Goal: Find contact information: Find contact information

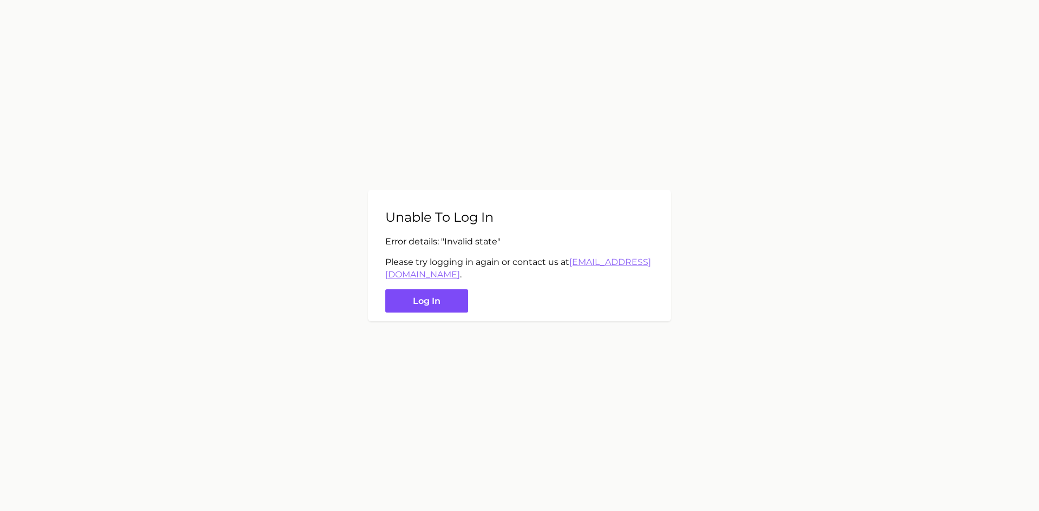
click at [417, 305] on button "Log in" at bounding box center [426, 301] width 83 height 23
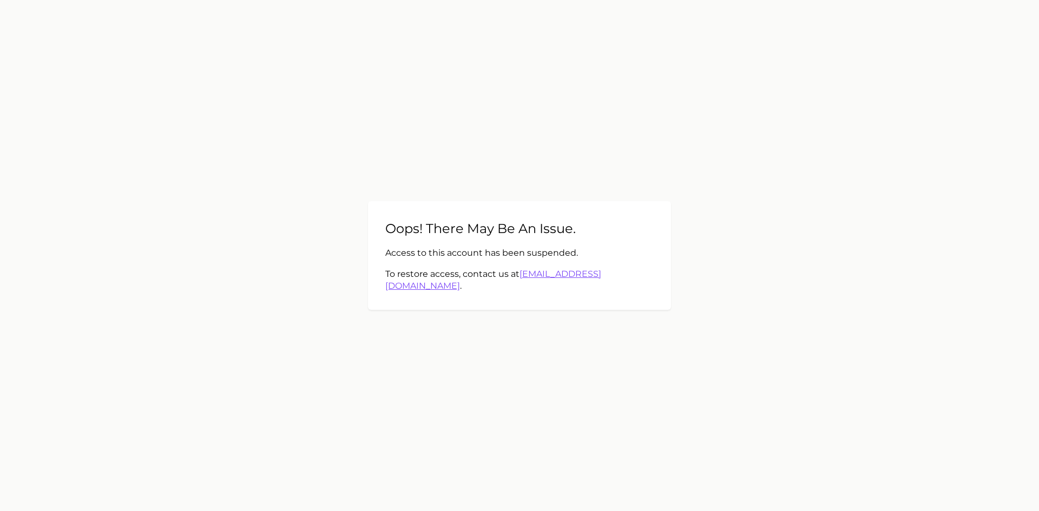
click at [589, 278] on link "[EMAIL_ADDRESS][DOMAIN_NAME]" at bounding box center [493, 280] width 216 height 22
click at [582, 281] on link "[EMAIL_ADDRESS][DOMAIN_NAME]" at bounding box center [493, 280] width 216 height 22
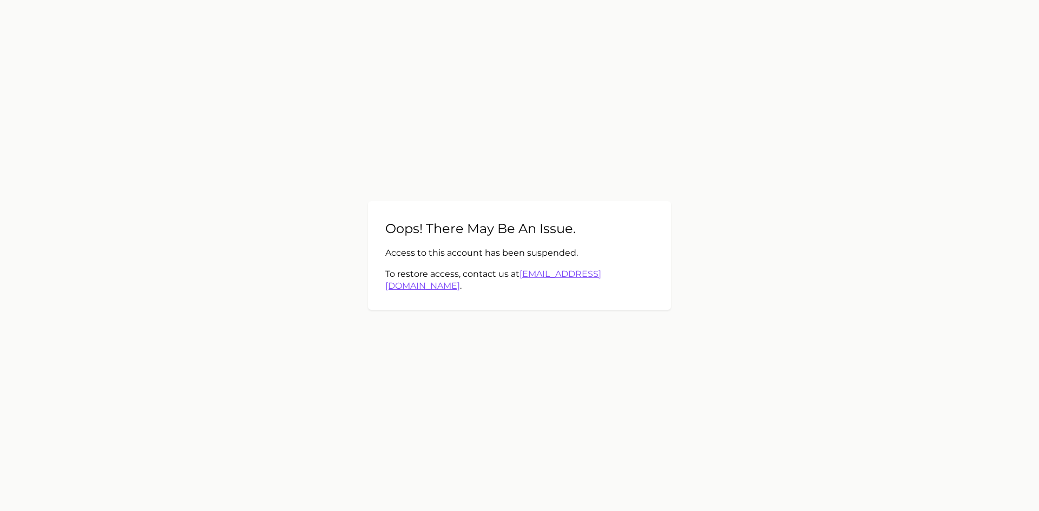
click at [595, 281] on link "[EMAIL_ADDRESS][DOMAIN_NAME]" at bounding box center [493, 280] width 216 height 22
drag, startPoint x: 635, startPoint y: 280, endPoint x: 546, endPoint y: 282, distance: 89.3
click at [546, 282] on div "Oops! There may be an issue. Access to this account has been suspended. To rest…" at bounding box center [519, 255] width 303 height 108
copy p "[EMAIL_ADDRESS][DOMAIN_NAME] ."
